Goal: Task Accomplishment & Management: Manage account settings

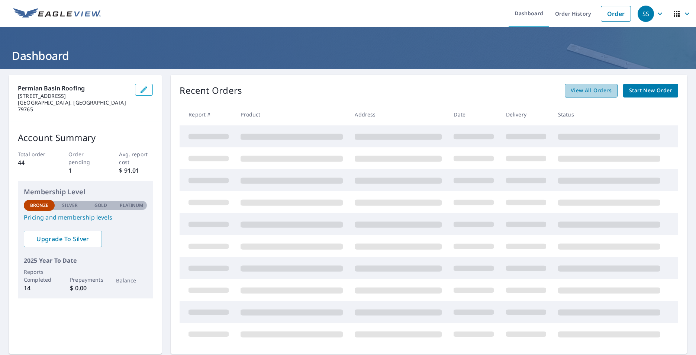
click at [584, 89] on span "View All Orders" at bounding box center [591, 90] width 41 height 9
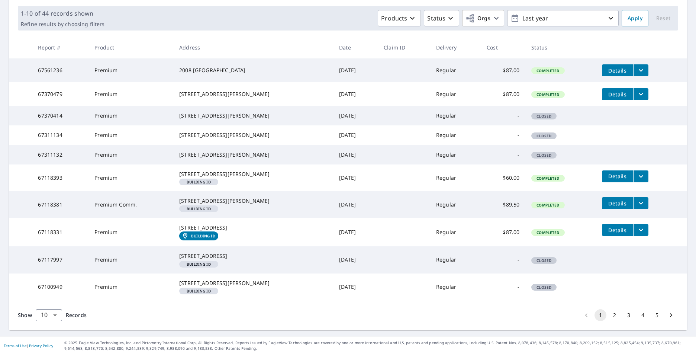
scroll to position [171, 0]
click at [192, 283] on div "[STREET_ADDRESS][PERSON_NAME]" at bounding box center [253, 282] width 148 height 7
click at [196, 292] on em "Building ID" at bounding box center [199, 291] width 24 height 4
click at [46, 283] on td "67100949" at bounding box center [60, 286] width 57 height 27
click at [539, 284] on span "Closed" at bounding box center [544, 286] width 24 height 5
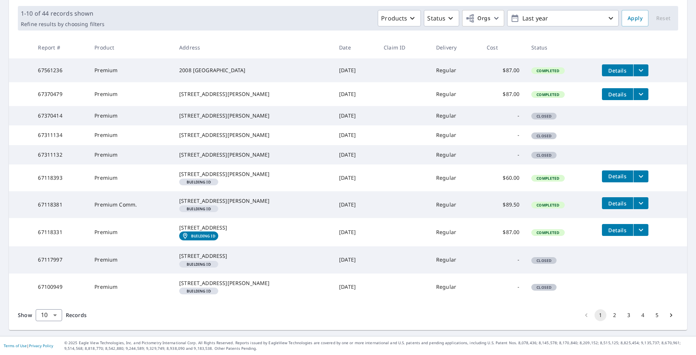
click at [196, 283] on div "[STREET_ADDRESS][PERSON_NAME]" at bounding box center [253, 282] width 148 height 7
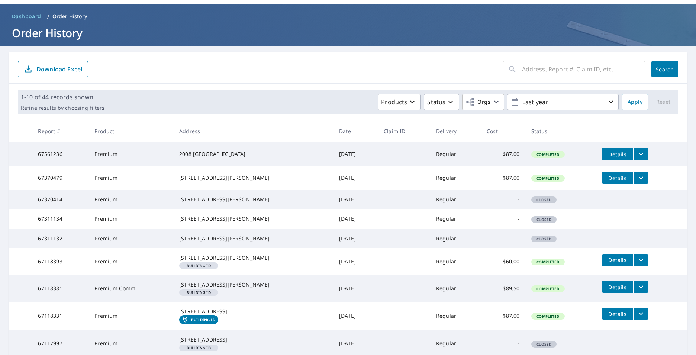
scroll to position [0, 0]
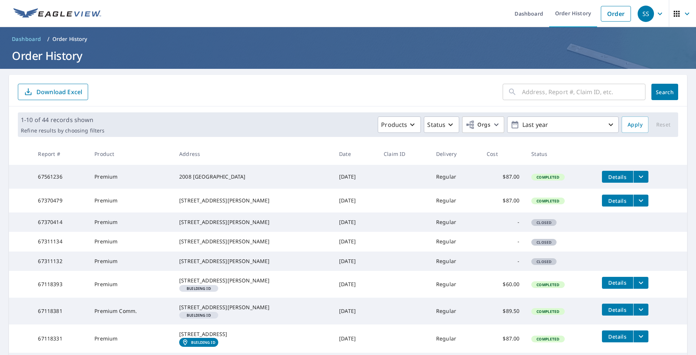
click at [532, 94] on input "text" at bounding box center [583, 91] width 123 height 21
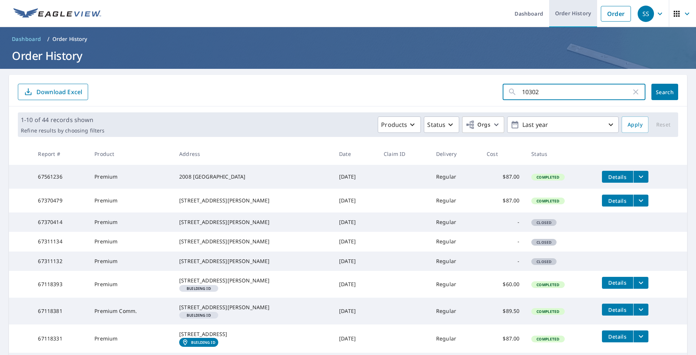
type input "10302"
click at [570, 12] on link "Order History" at bounding box center [573, 13] width 48 height 27
click at [682, 12] on icon "button" at bounding box center [686, 13] width 9 height 9
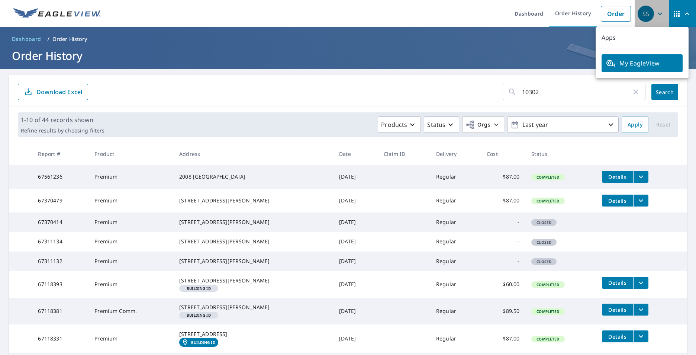
click at [656, 11] on icon "button" at bounding box center [659, 13] width 9 height 9
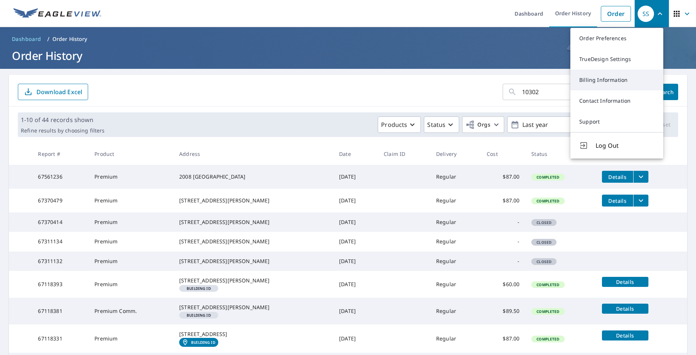
click at [610, 80] on link "Billing Information" at bounding box center [616, 80] width 93 height 21
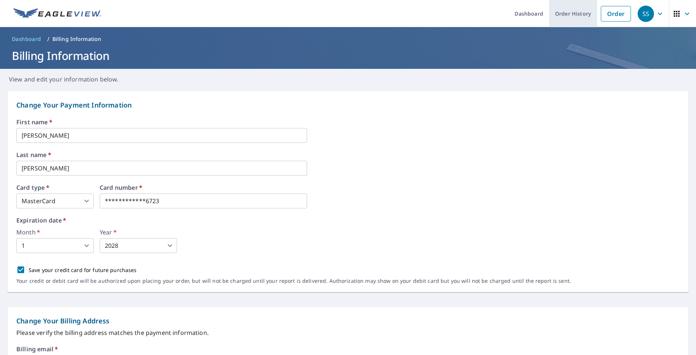
click at [567, 11] on link "Order History" at bounding box center [573, 13] width 48 height 27
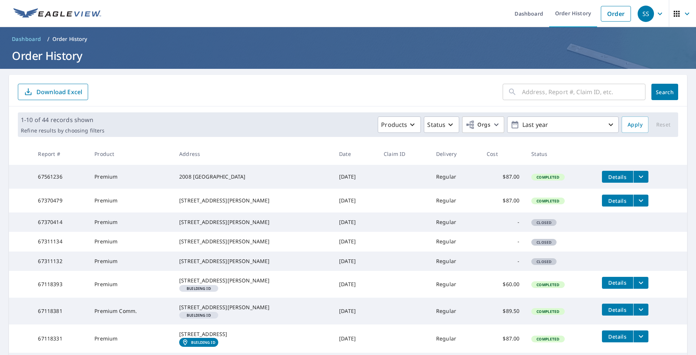
click at [540, 92] on input "text" at bounding box center [583, 91] width 123 height 21
click at [394, 86] on form "​ Search Download Excel" at bounding box center [348, 92] width 660 height 16
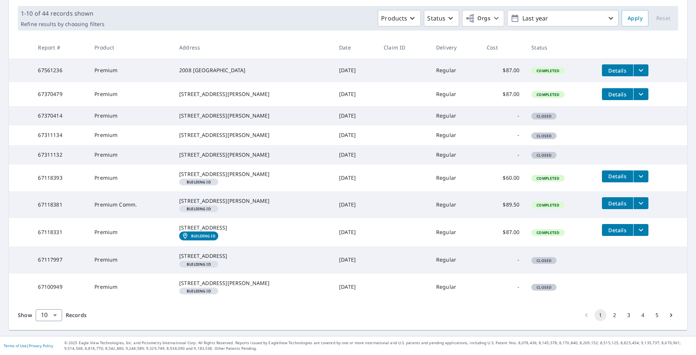
scroll to position [171, 0]
click at [667, 313] on icon "Go to next page" at bounding box center [670, 314] width 7 height 7
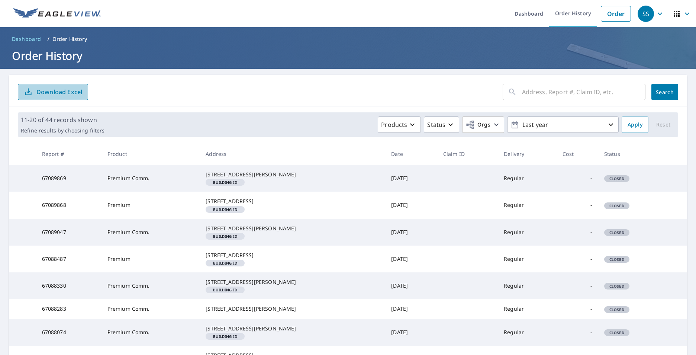
click at [52, 89] on p "Download Excel" at bounding box center [59, 92] width 46 height 8
